Goal: Information Seeking & Learning: Find specific fact

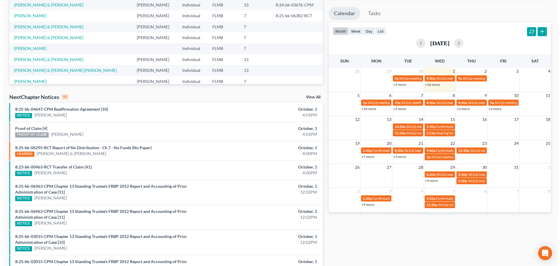
scroll to position [117, 0]
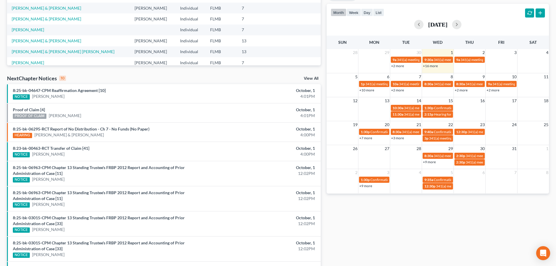
click at [460, 90] on link "+2 more" at bounding box center [461, 90] width 13 height 4
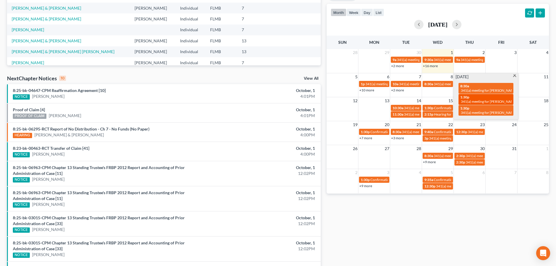
click at [470, 99] on div "1:30p 341(a) meeting for Jeremy Tedford & Ashley Tedford" at bounding box center [485, 99] width 51 height 9
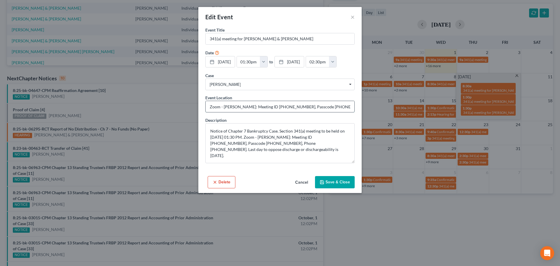
drag, startPoint x: 264, startPoint y: 106, endPoint x: 288, endPoint y: 106, distance: 23.9
click at [288, 106] on input "Zoom - Carapella: Meeting ID 355 819 0387, Passcode 5649680065, Phone 813-534-0…" at bounding box center [280, 106] width 149 height 11
drag, startPoint x: 308, startPoint y: 107, endPoint x: 330, endPoint y: 106, distance: 22.5
click at [330, 106] on input "Zoom - Carapella: Meeting ID 355 819 0387, Passcode 5649680065, Phone 813-534-0…" at bounding box center [280, 106] width 149 height 11
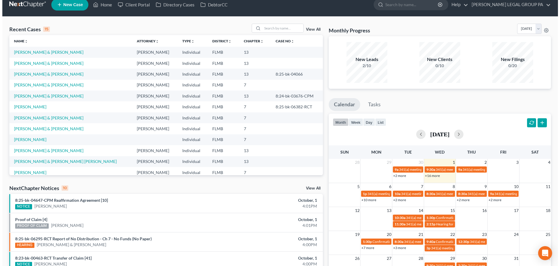
scroll to position [58, 0]
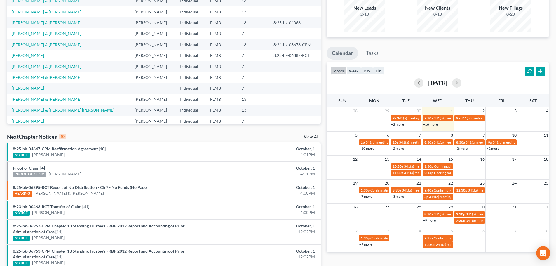
click at [465, 147] on link "+2 more" at bounding box center [461, 148] width 13 height 4
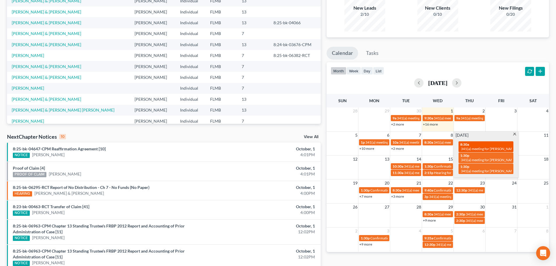
click at [465, 149] on span "341(a) meeting for [PERSON_NAME] & [PERSON_NAME]" at bounding box center [504, 148] width 87 height 4
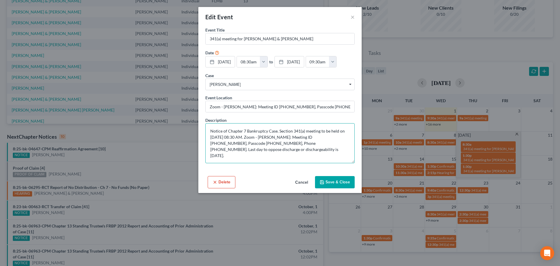
drag, startPoint x: 310, startPoint y: 138, endPoint x: 334, endPoint y: 138, distance: 23.9
click at [334, 138] on textarea "Notice of Chapter 7 Bankruptcy Case. Section 341(a) meeting to be held on [DATE…" at bounding box center [279, 143] width 149 height 40
drag, startPoint x: 228, startPoint y: 142, endPoint x: 251, endPoint y: 144, distance: 23.1
click at [251, 144] on textarea "Notice of Chapter 7 Bankruptcy Case. Section 341(a) meeting to be held on [DATE…" at bounding box center [279, 143] width 149 height 40
